Goal: Task Accomplishment & Management: Complete application form

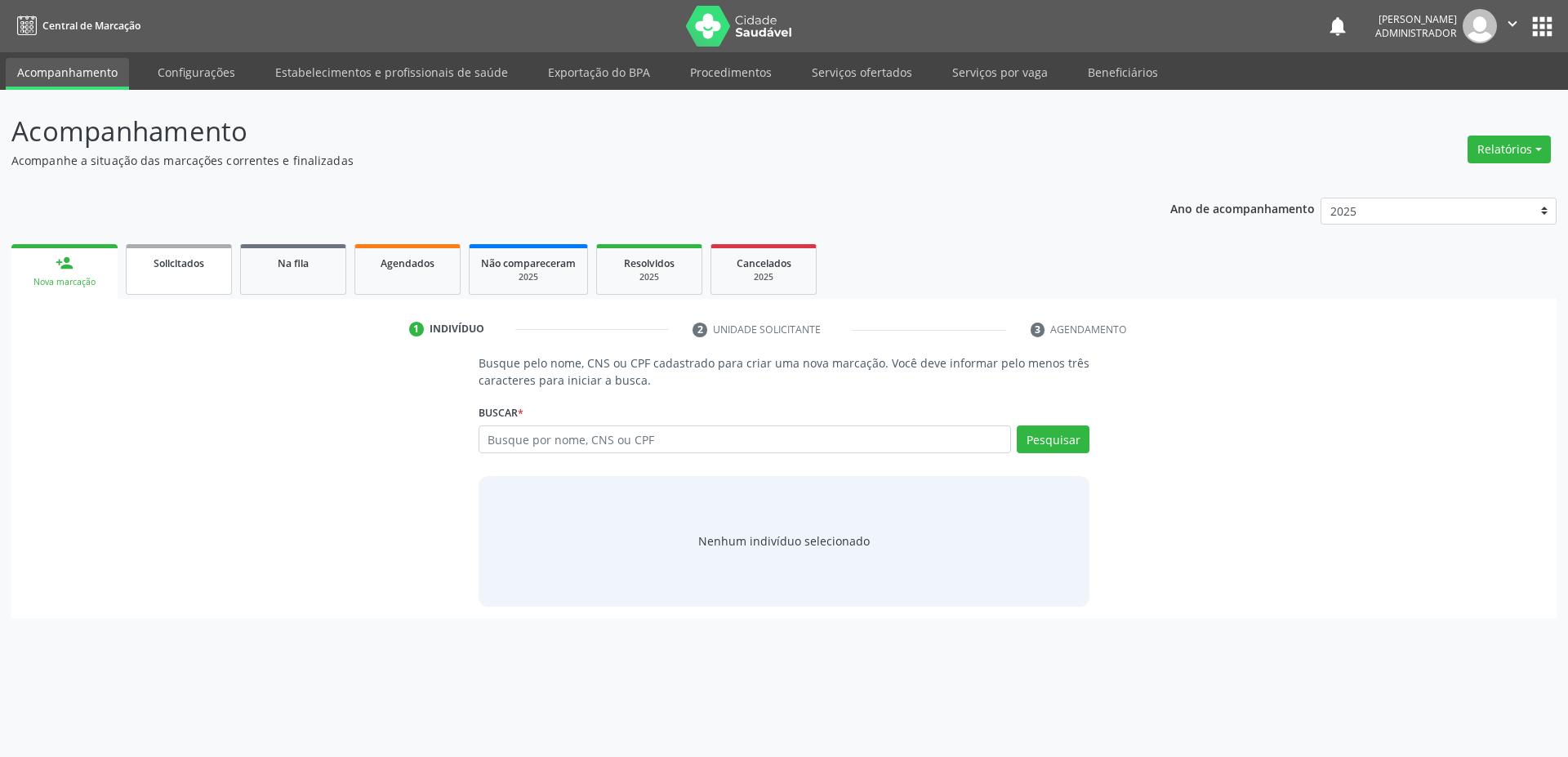
click at [188, 272] on link "Solicitados" at bounding box center [178, 269] width 106 height 51
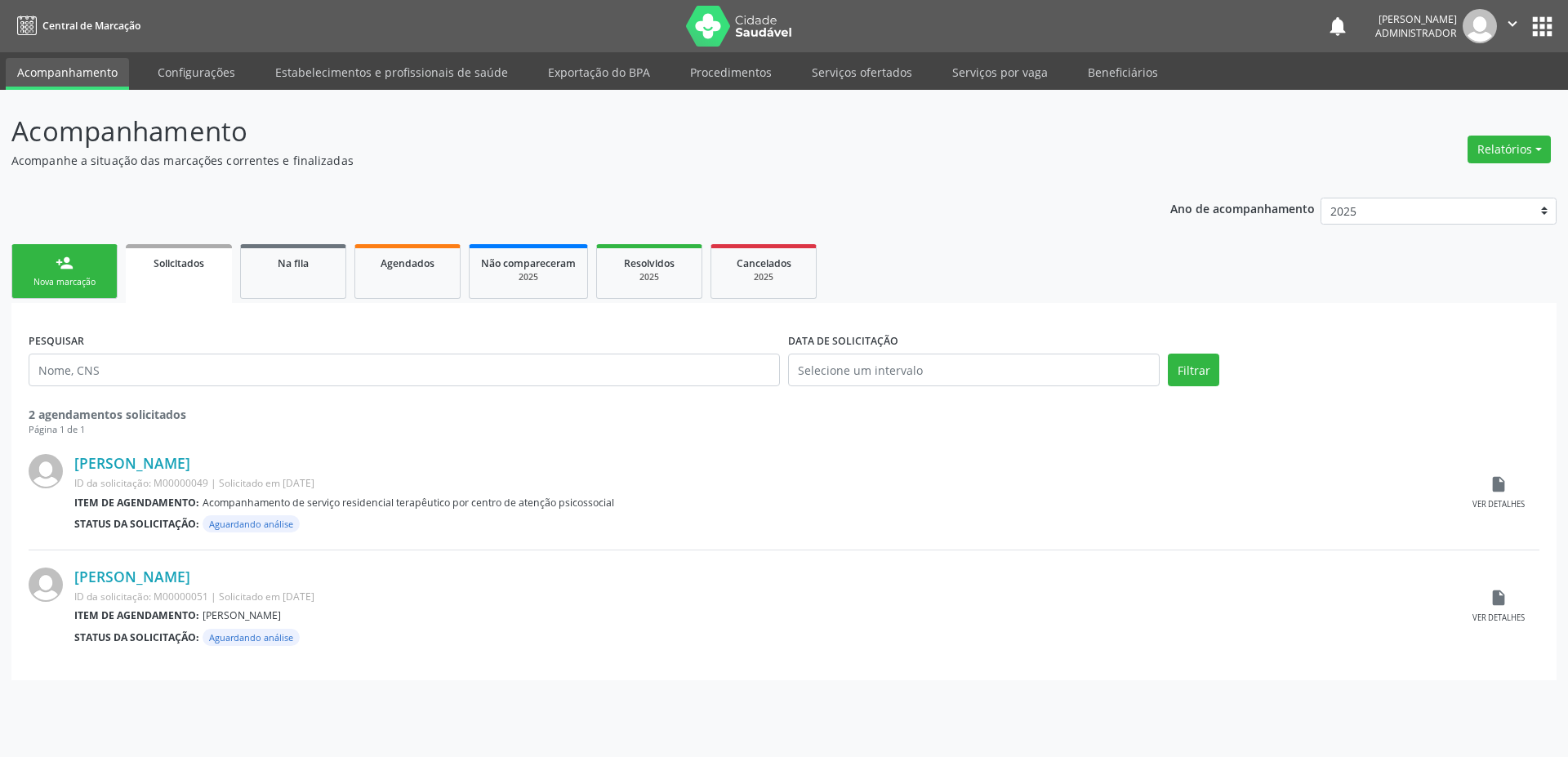
click at [74, 274] on link "person_add Nova marcação" at bounding box center [64, 271] width 106 height 54
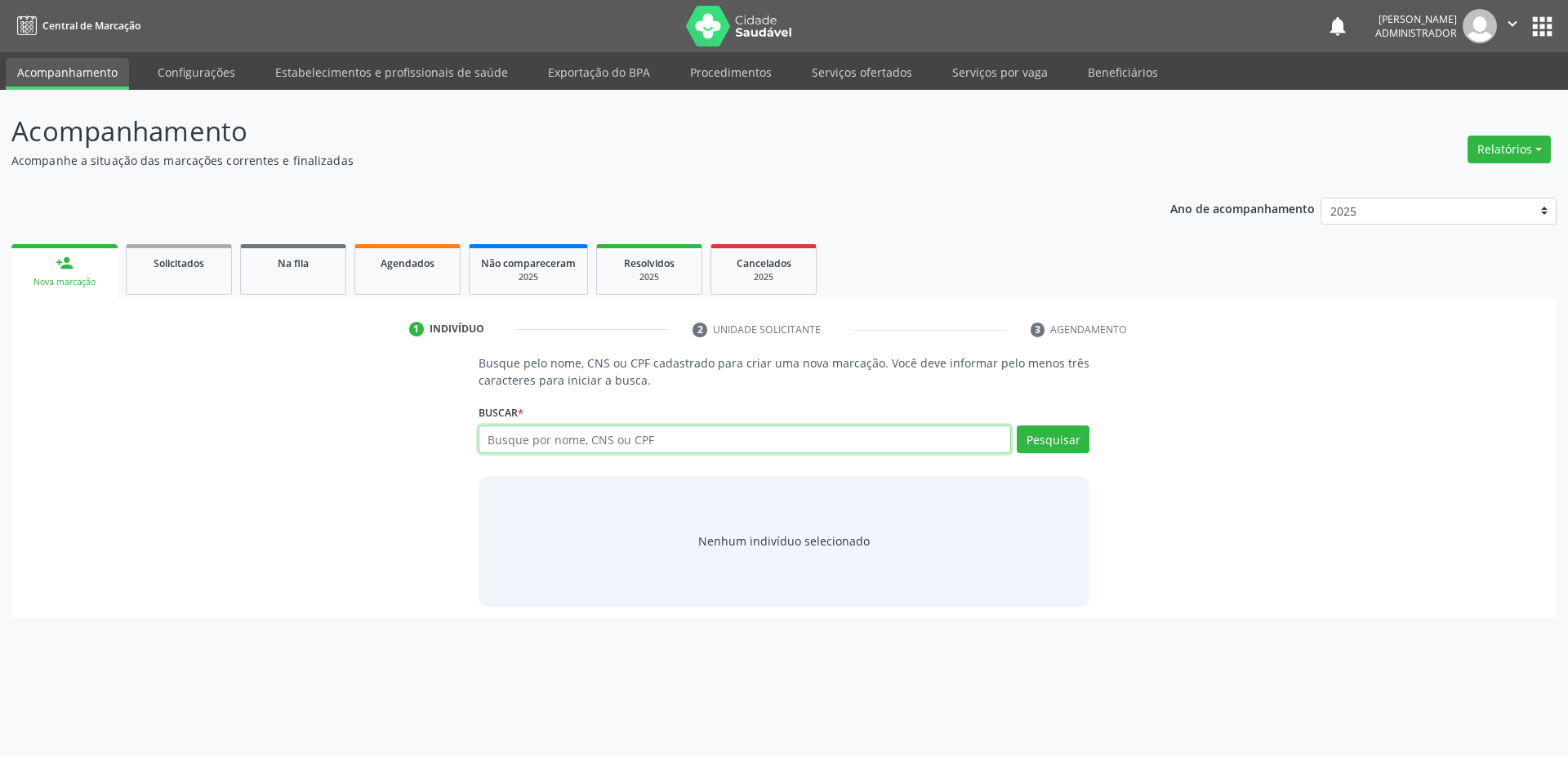
click at [564, 443] on input "text" at bounding box center [745, 439] width 533 height 28
paste input "243 2056 3310 0004"
type input "243 2056 3310 0004"
click at [1050, 439] on button "Pesquisar" at bounding box center [1053, 439] width 73 height 28
click at [170, 273] on link "Solicitados" at bounding box center [178, 269] width 106 height 51
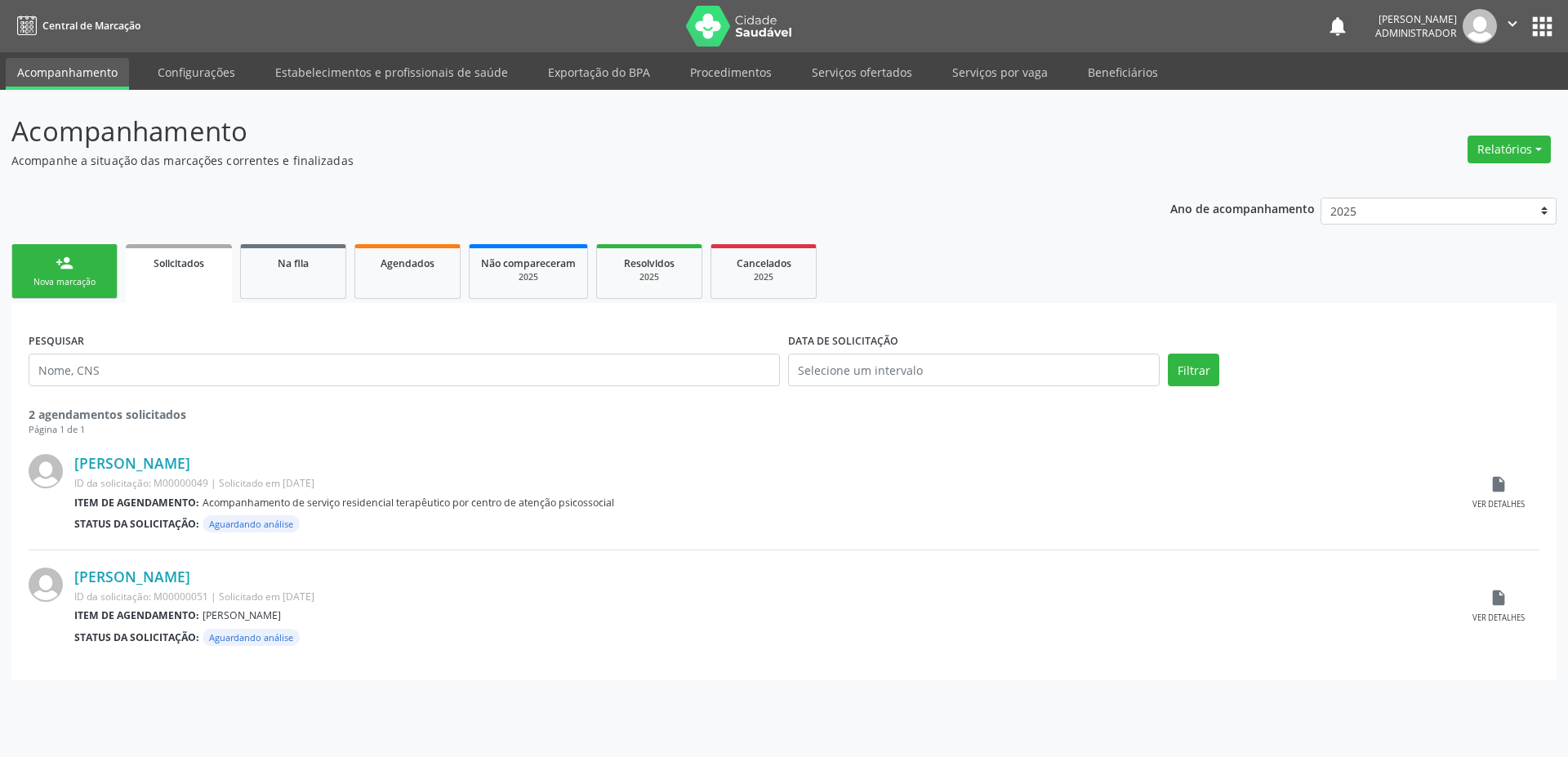
click at [32, 270] on link "person_add Nova marcação" at bounding box center [64, 271] width 106 height 54
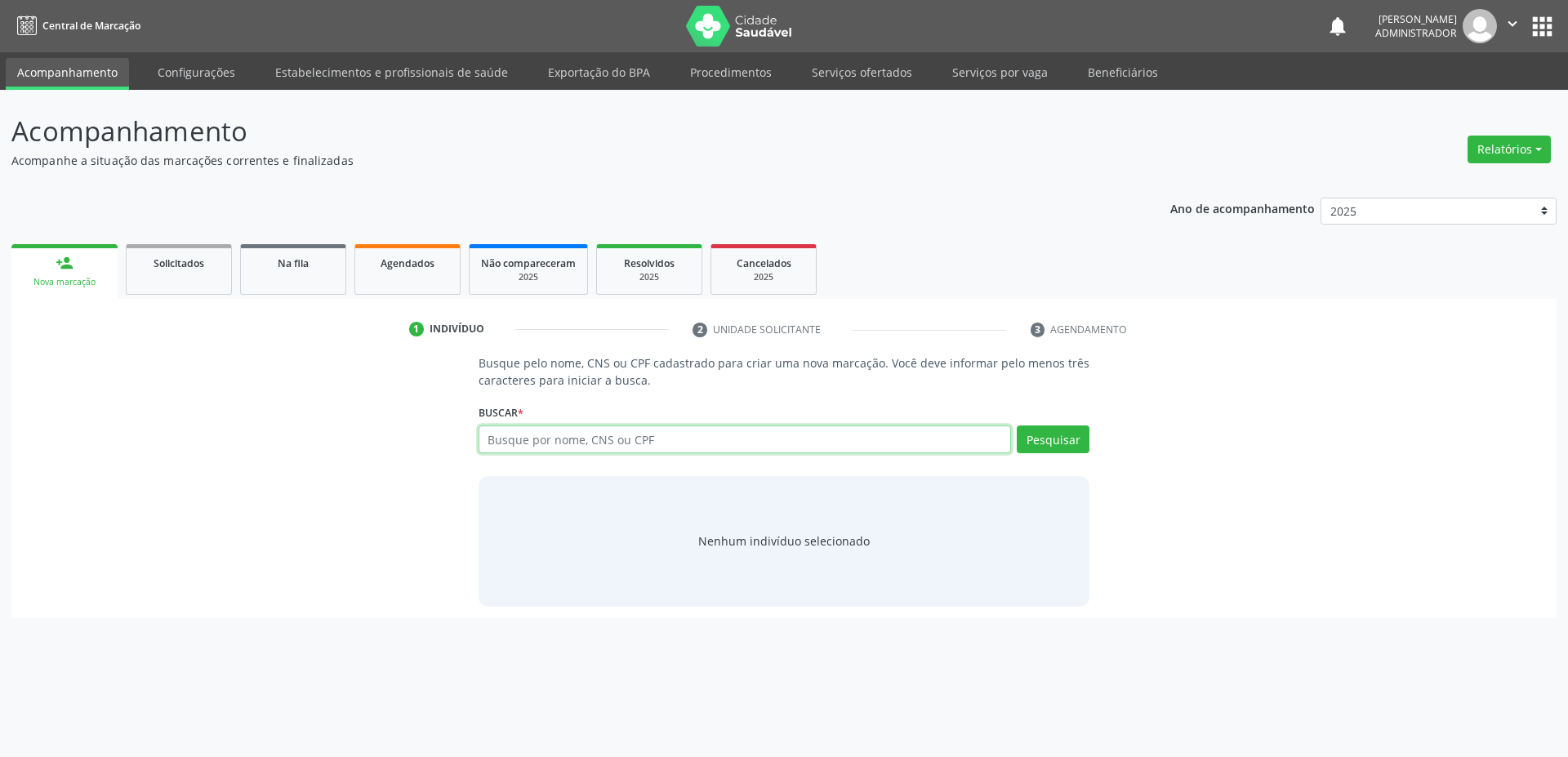
click at [628, 430] on input "text" at bounding box center [745, 439] width 533 height 28
paste input "243 2056 3310 0004"
click at [569, 433] on input "243 2056 3310 0004" at bounding box center [745, 439] width 533 height 28
click at [541, 439] on input "243 2056 33100004" at bounding box center [745, 439] width 533 height 28
click at [511, 439] on input "243 205633100004" at bounding box center [745, 439] width 533 height 28
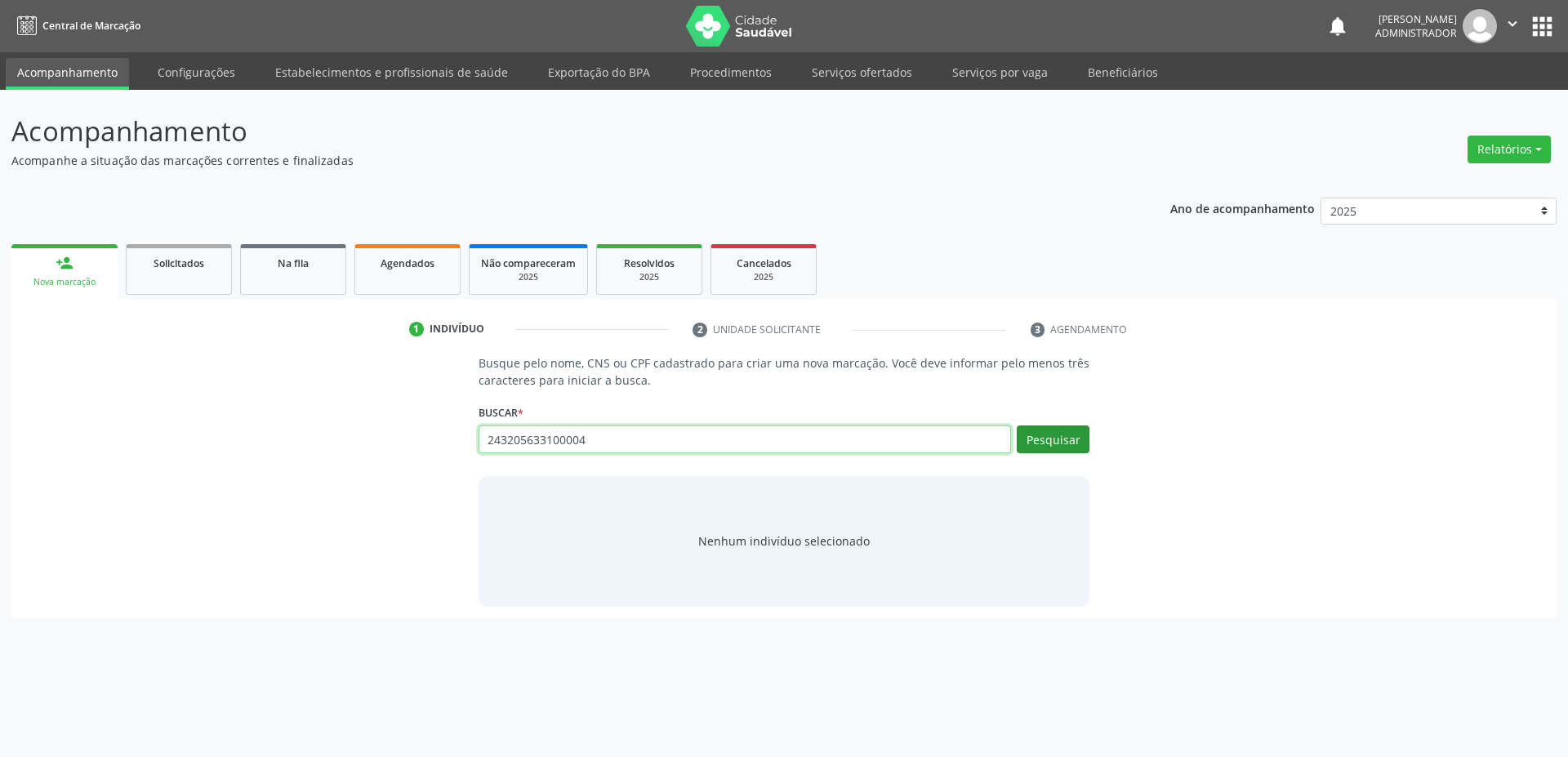
type input "243205633100004"
click at [1057, 439] on button "Pesquisar" at bounding box center [1053, 439] width 73 height 28
click at [283, 280] on link "Na fila" at bounding box center [293, 269] width 106 height 51
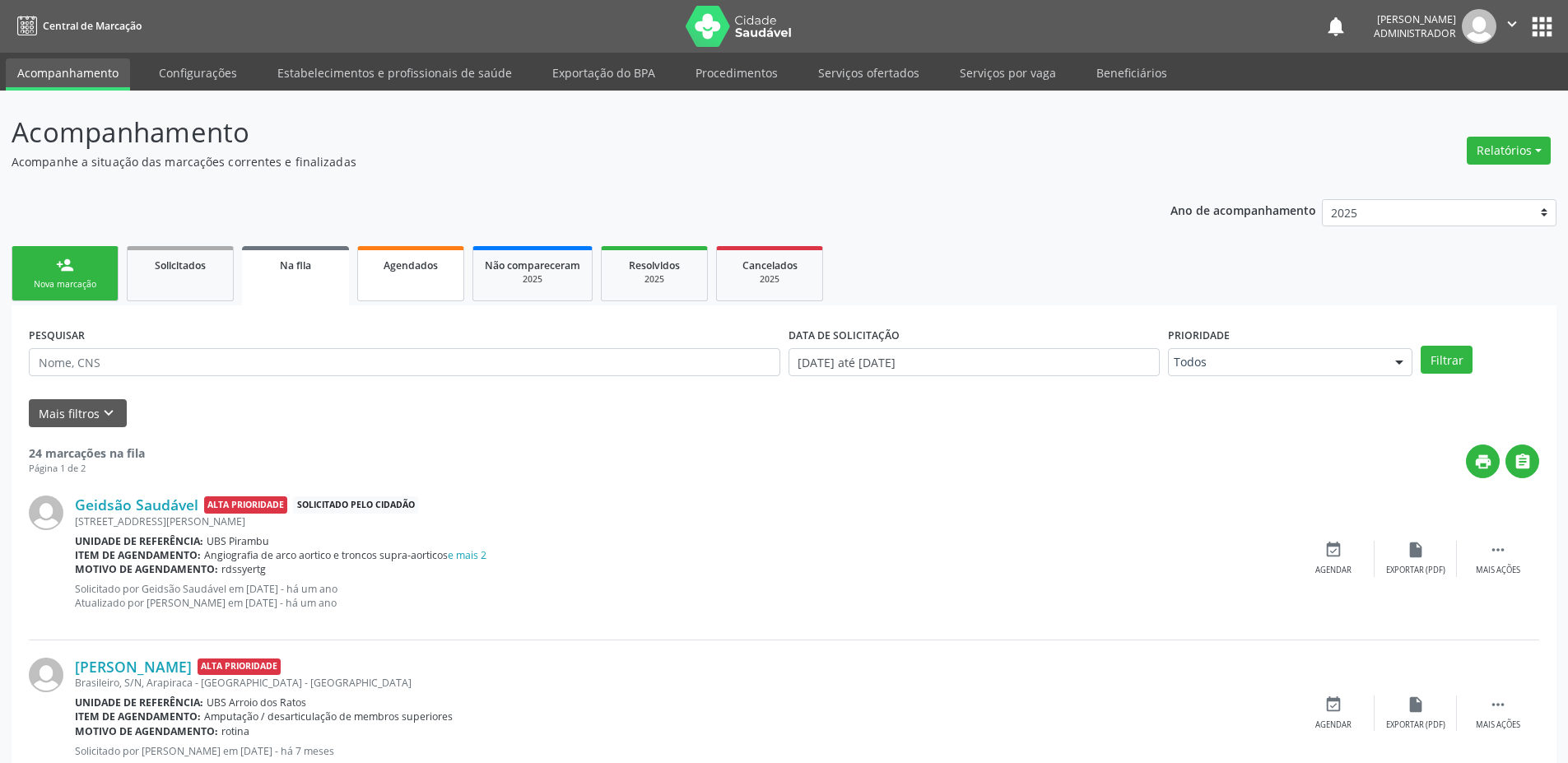
click at [425, 277] on link "Agendados" at bounding box center [410, 273] width 107 height 55
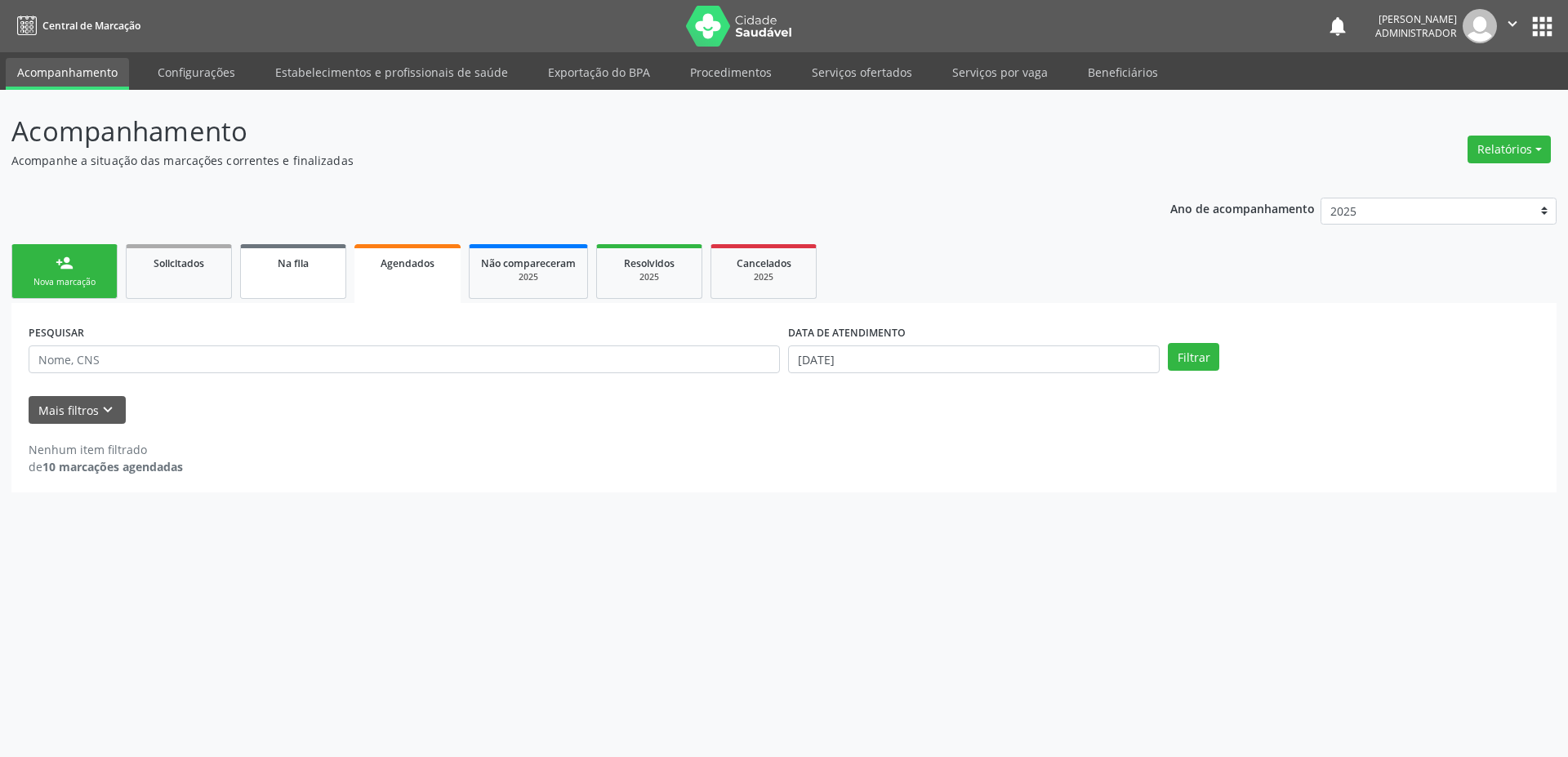
click at [312, 288] on link "Na fila" at bounding box center [293, 271] width 106 height 54
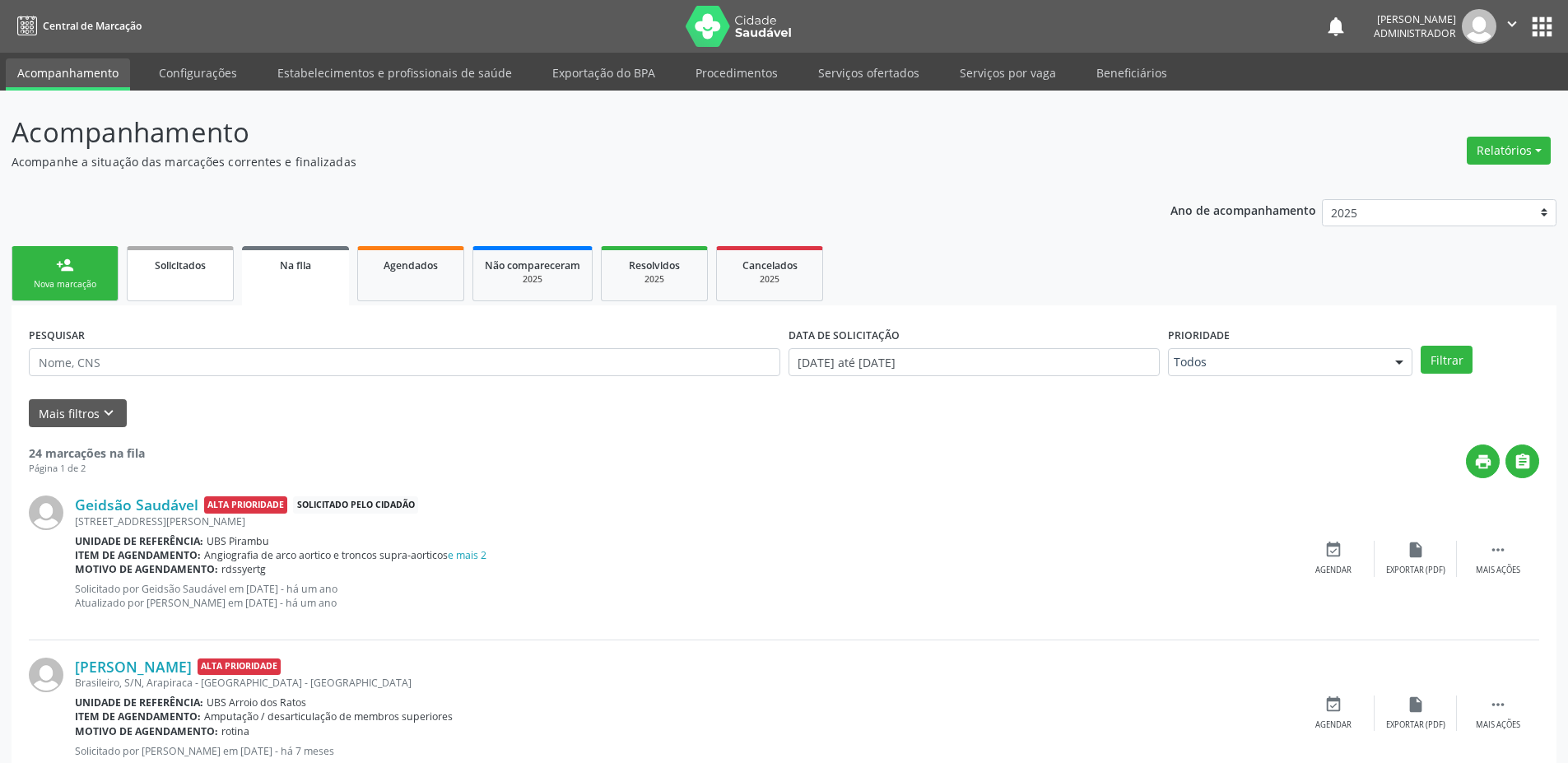
click at [186, 279] on link "Solicitados" at bounding box center [180, 273] width 107 height 55
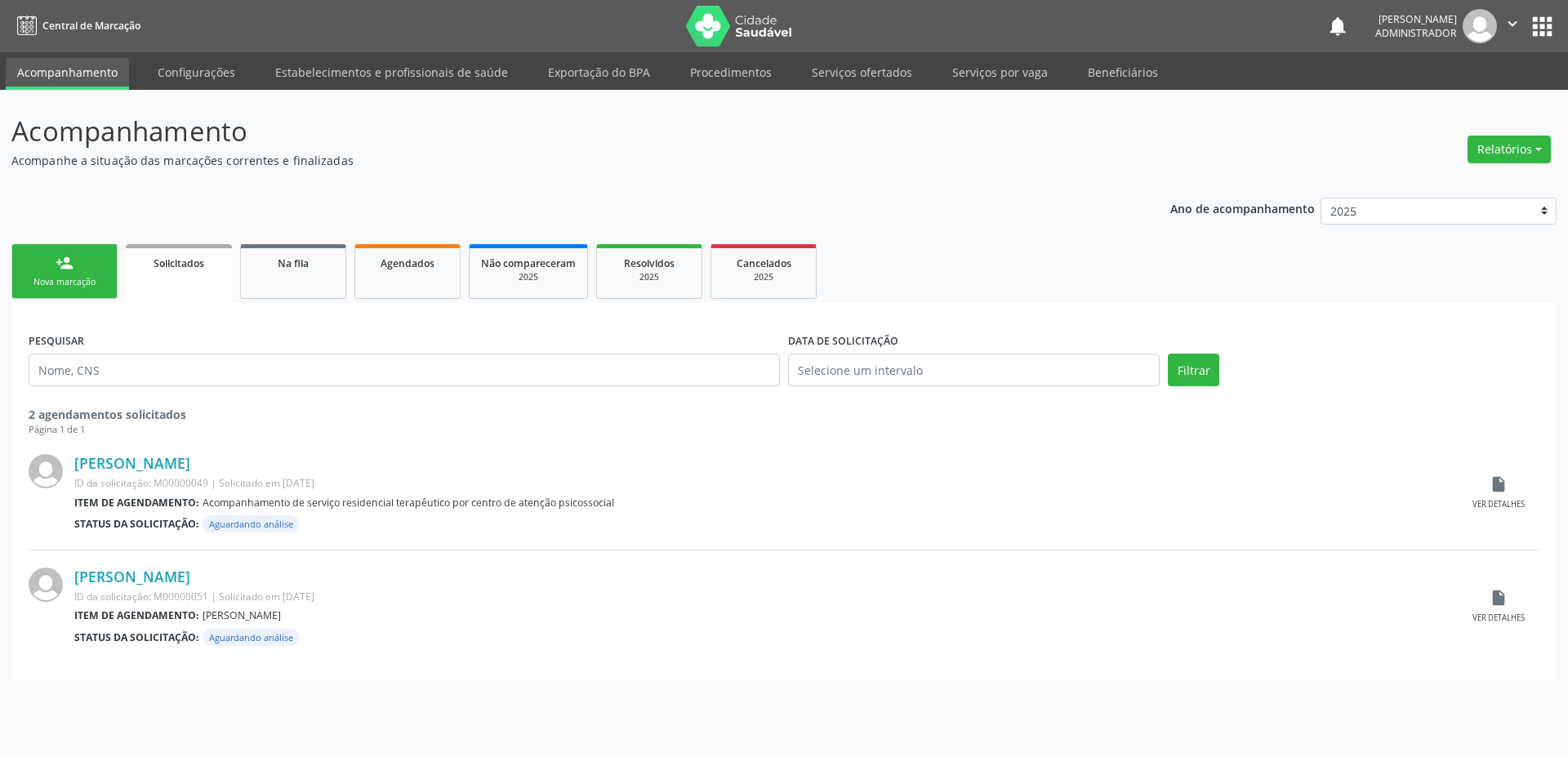
click at [74, 275] on link "person_add Nova marcação" at bounding box center [64, 271] width 106 height 54
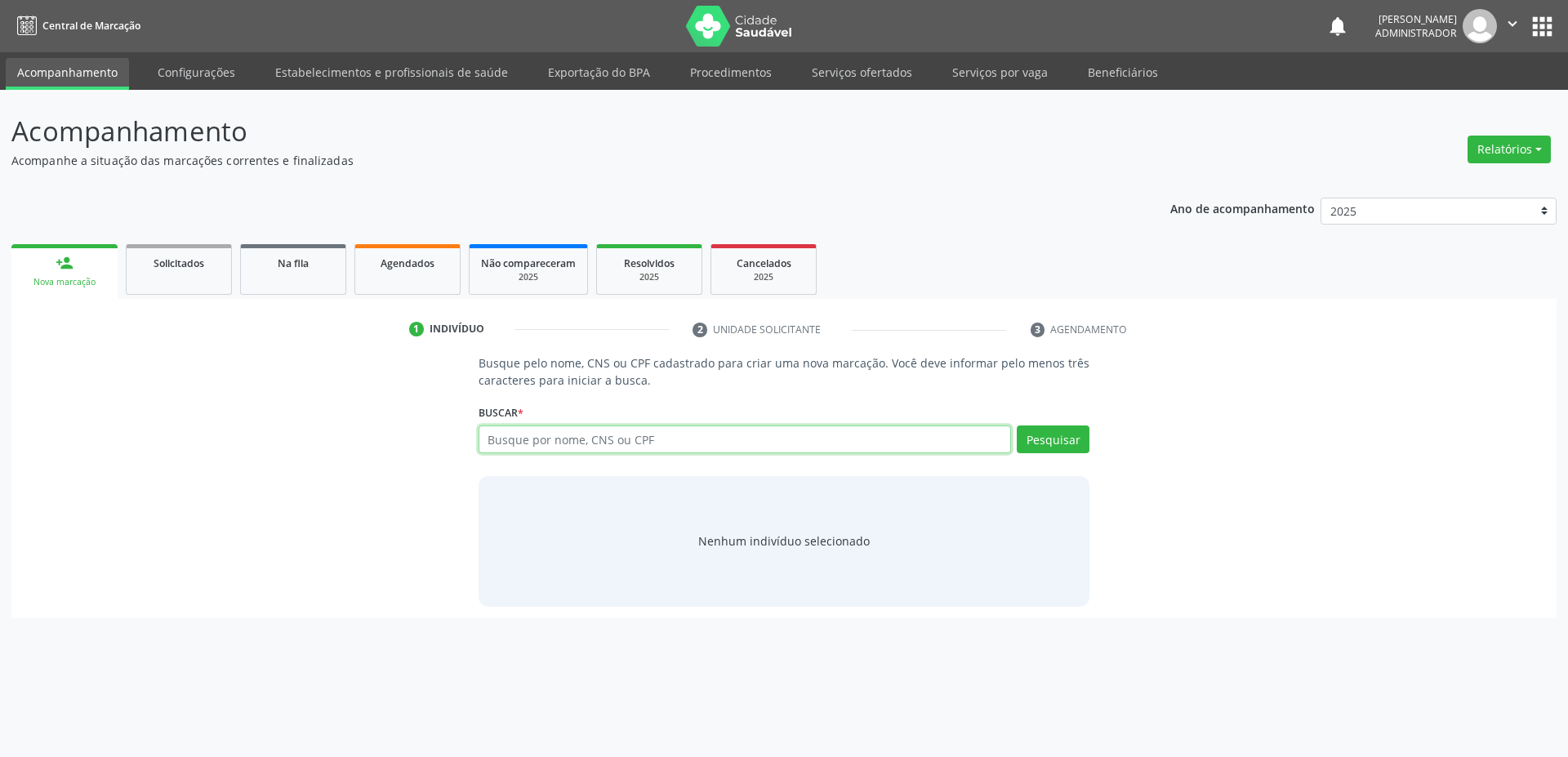
click at [749, 449] on input "text" at bounding box center [745, 439] width 533 height 28
click at [1047, 439] on button "Pesquisar" at bounding box center [1053, 439] width 73 height 28
click at [952, 433] on input "JOZIAN" at bounding box center [745, 439] width 533 height 28
type input "J"
drag, startPoint x: 555, startPoint y: 441, endPoint x: 428, endPoint y: 434, distance: 127.2
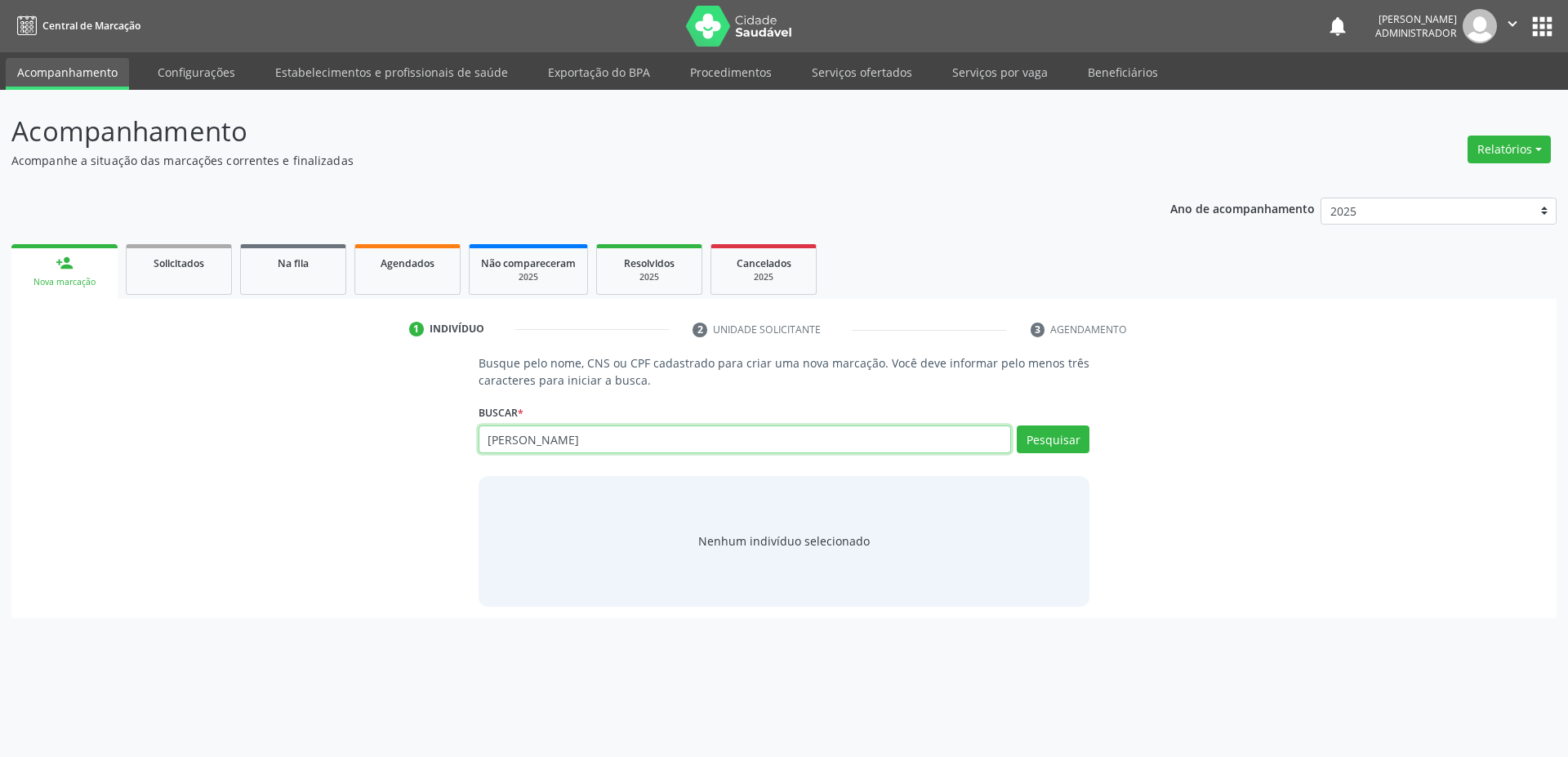
click at [428, 434] on div "Busque pelo nome, CNS ou CPF cadastrado para criar uma nova marcação. Você deve…" at bounding box center [784, 480] width 1522 height 252
type input "naíra"
click at [1517, 31] on icon "" at bounding box center [1513, 24] width 18 height 18
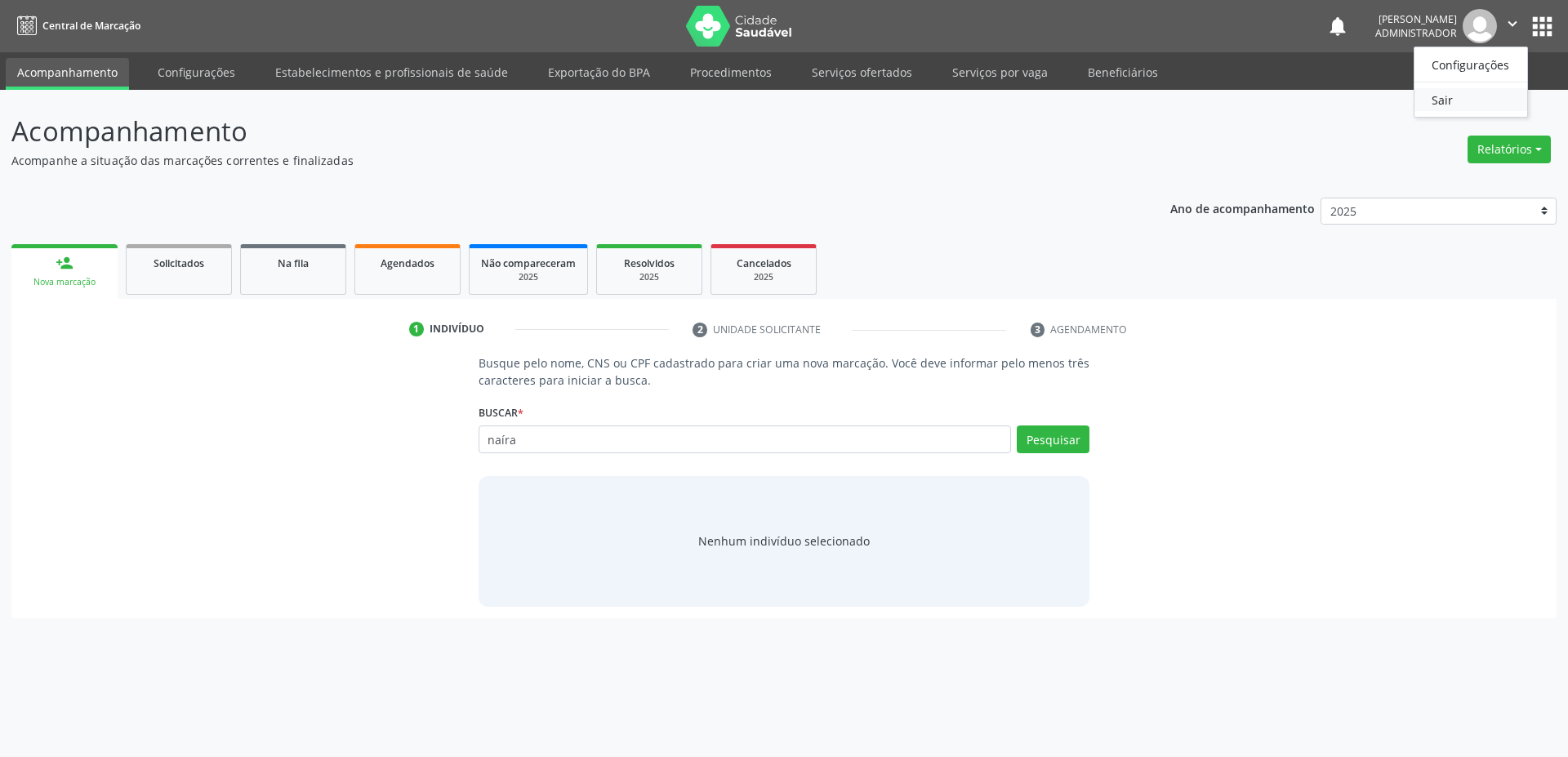
click at [1462, 96] on link "Sair" at bounding box center [1471, 100] width 112 height 23
